Goal: Task Accomplishment & Management: Complete application form

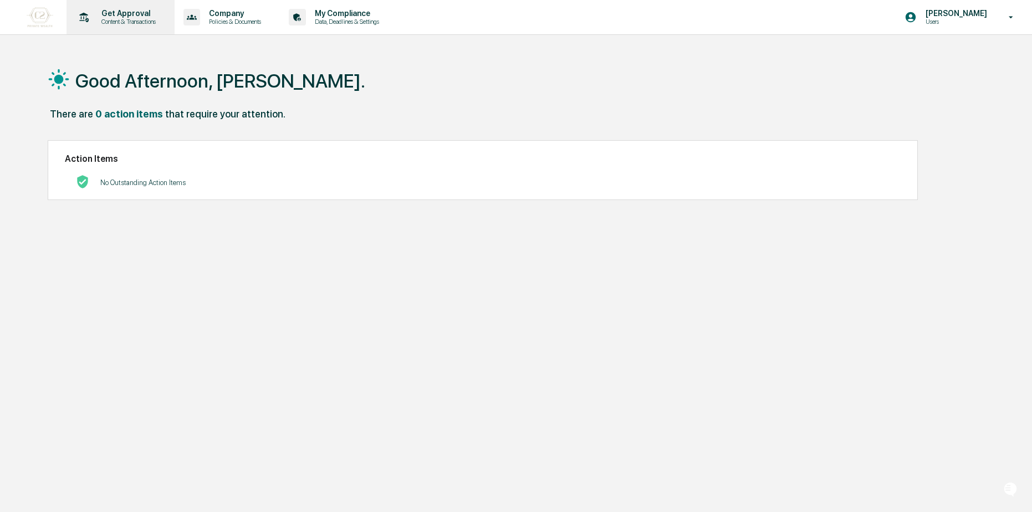
click at [147, 25] on p "Content & Transactions" at bounding box center [127, 22] width 69 height 8
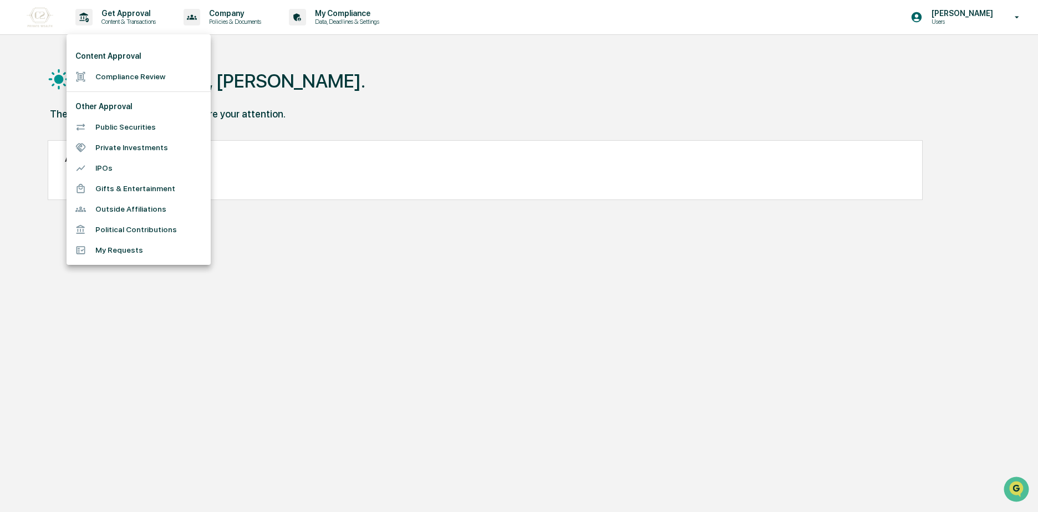
click at [139, 75] on li "Compliance Review" at bounding box center [139, 77] width 144 height 21
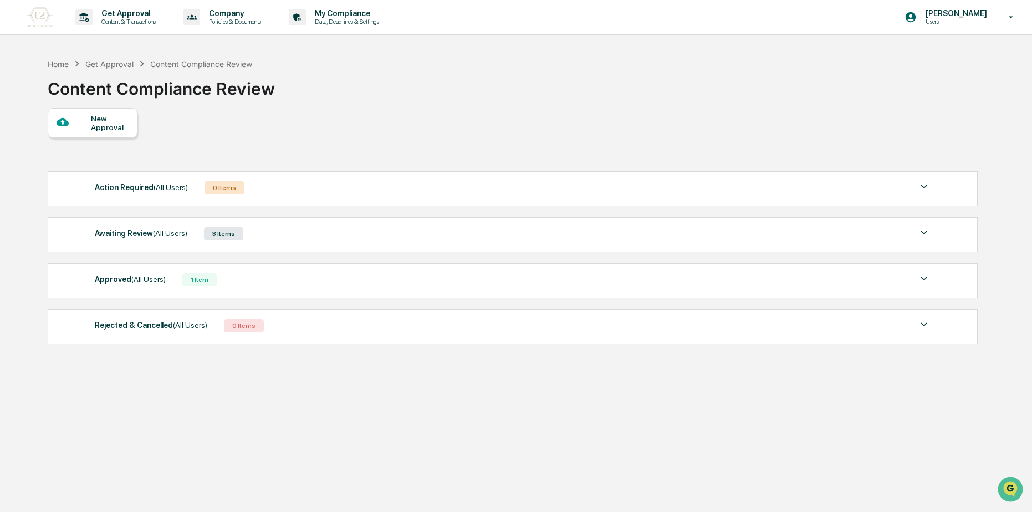
click at [100, 125] on div "New Approval" at bounding box center [109, 123] width 37 height 18
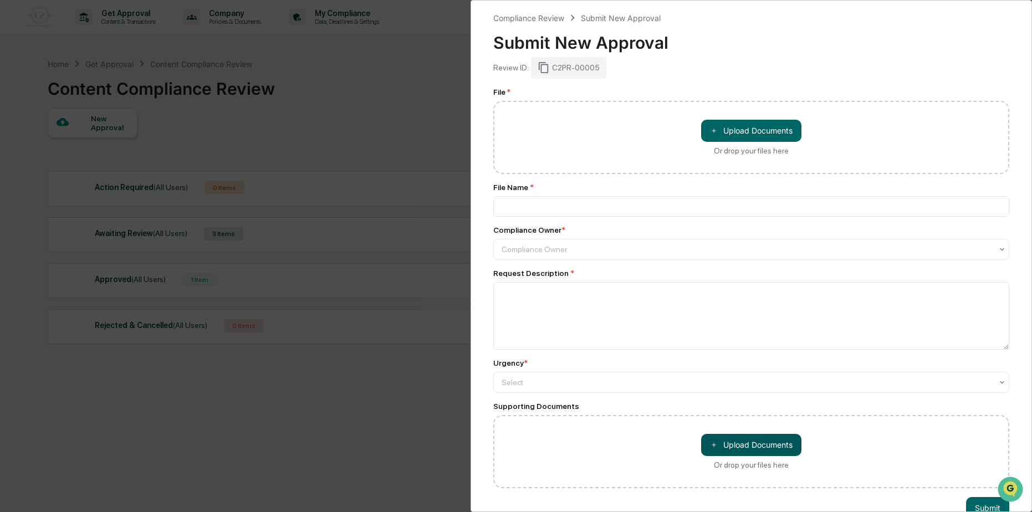
click at [730, 447] on button "＋ Upload Documents" at bounding box center [751, 445] width 100 height 22
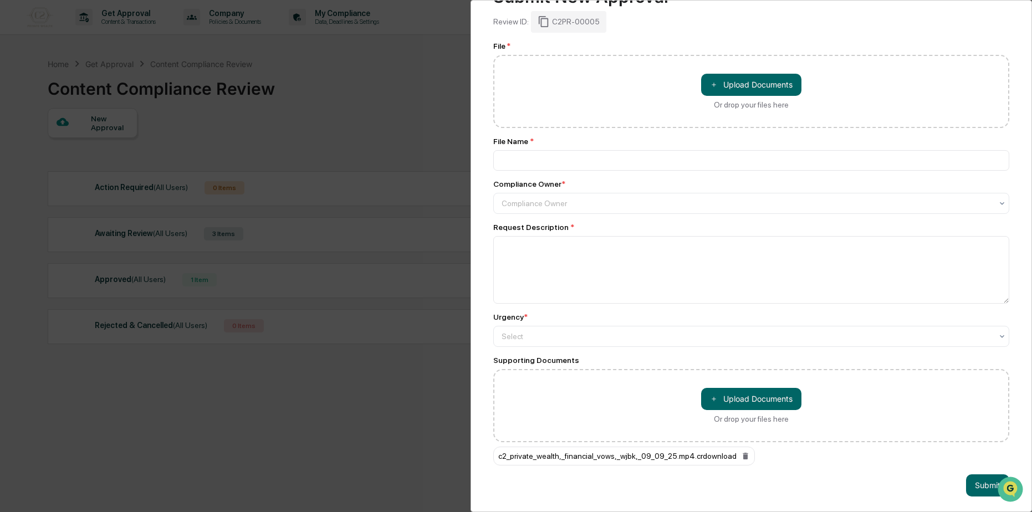
scroll to position [54, 0]
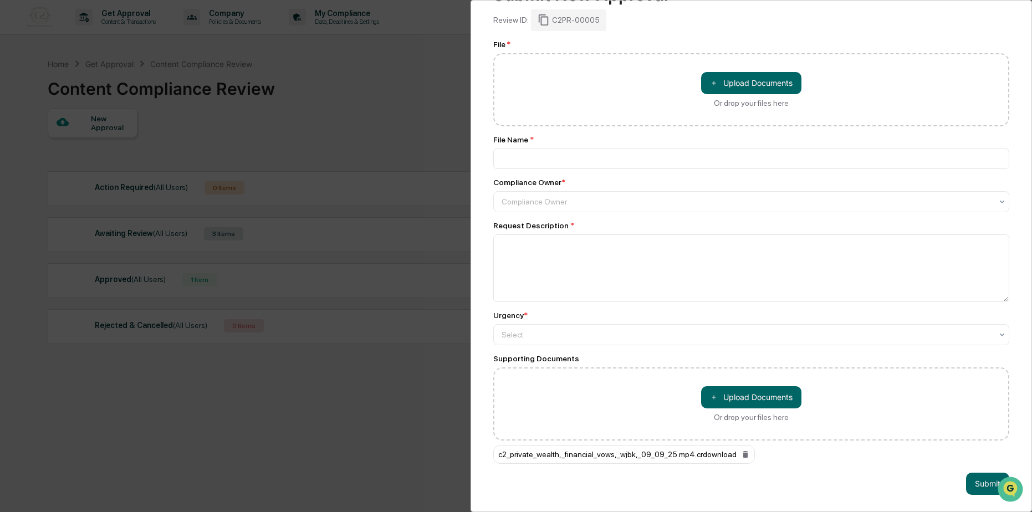
click at [728, 451] on div "c2_private_wealth,_financial_vows,_wjbk,_09_09_25.mp4.crdownload" at bounding box center [624, 454] width 262 height 19
click at [743, 451] on icon at bounding box center [745, 454] width 5 height 7
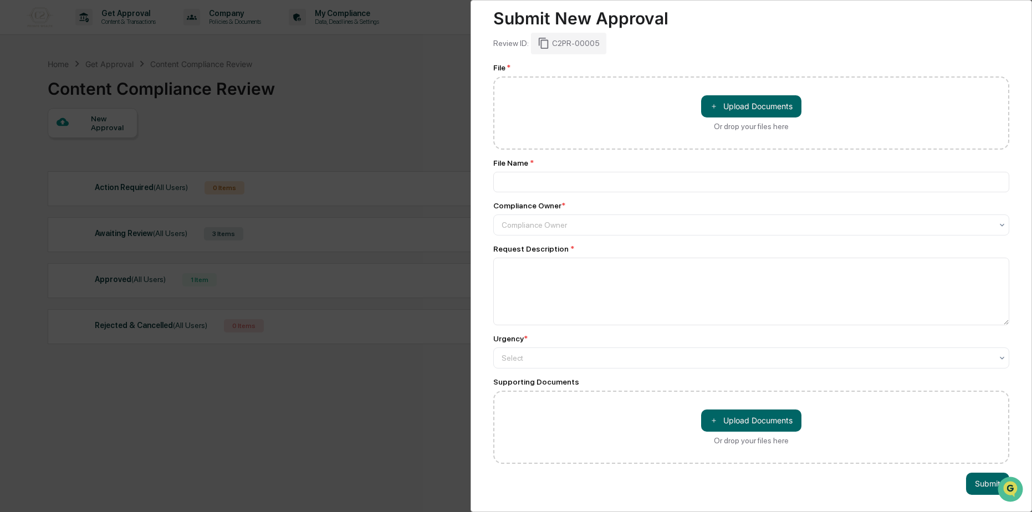
scroll to position [30, 0]
click at [741, 419] on button "＋ Upload Documents" at bounding box center [751, 421] width 100 height 22
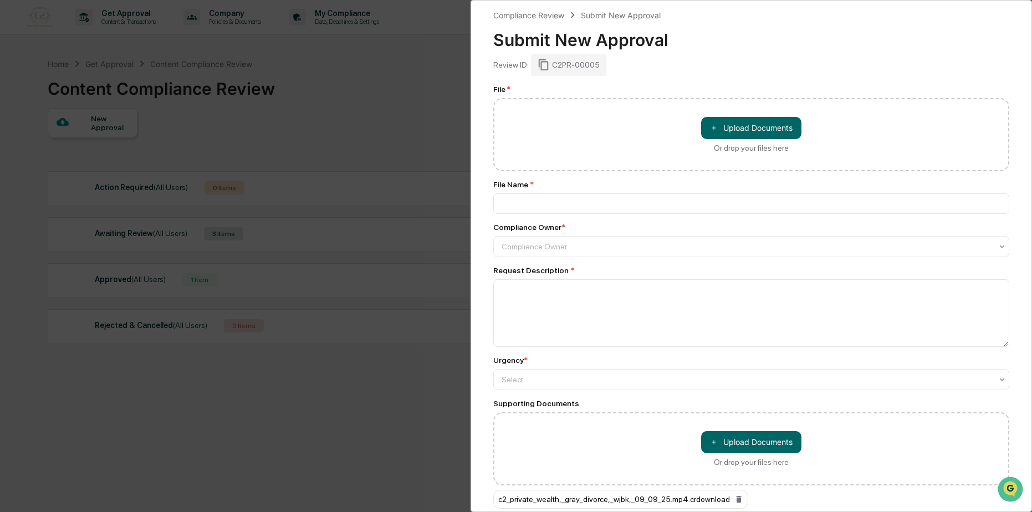
scroll to position [0, 0]
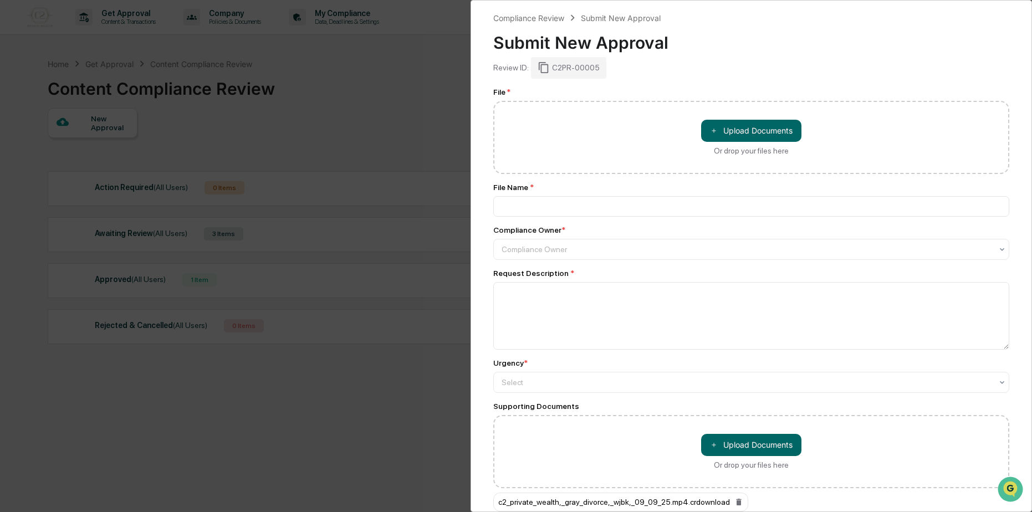
click at [537, 224] on div "File * ＋ Upload Documents Or drop your files here File Name * Compliance Owner …" at bounding box center [751, 300] width 516 height 424
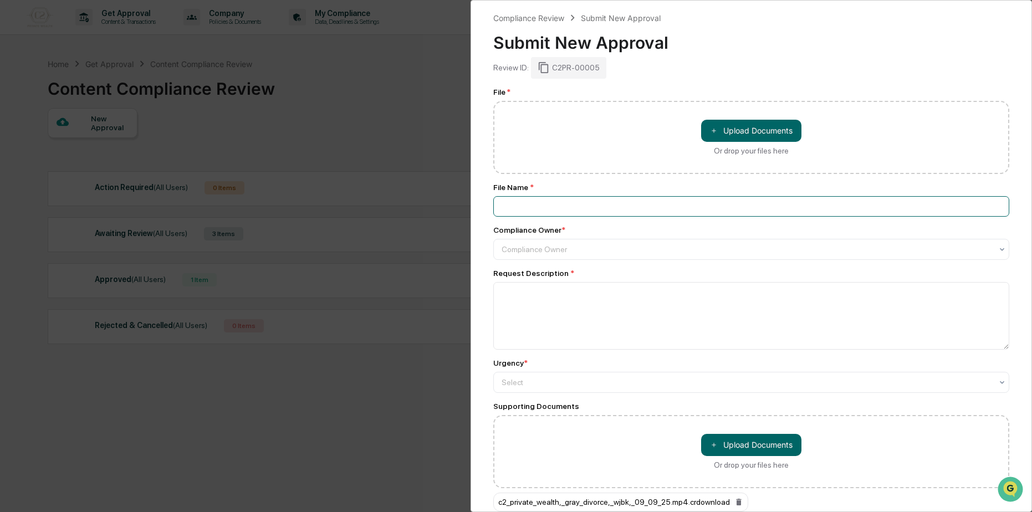
click at [539, 210] on input at bounding box center [751, 206] width 516 height 21
click at [518, 212] on input at bounding box center [751, 206] width 516 height 21
